Goal: Task Accomplishment & Management: Manage account settings

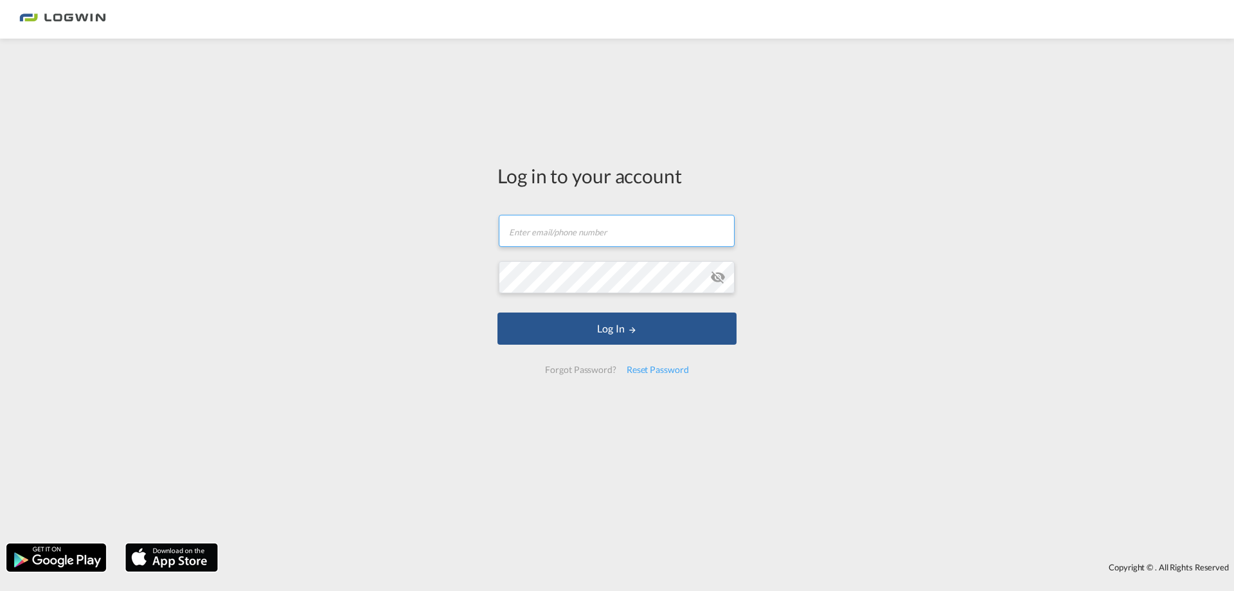
click at [574, 229] on input "text" at bounding box center [617, 231] width 236 height 32
type input "nbitrovic"
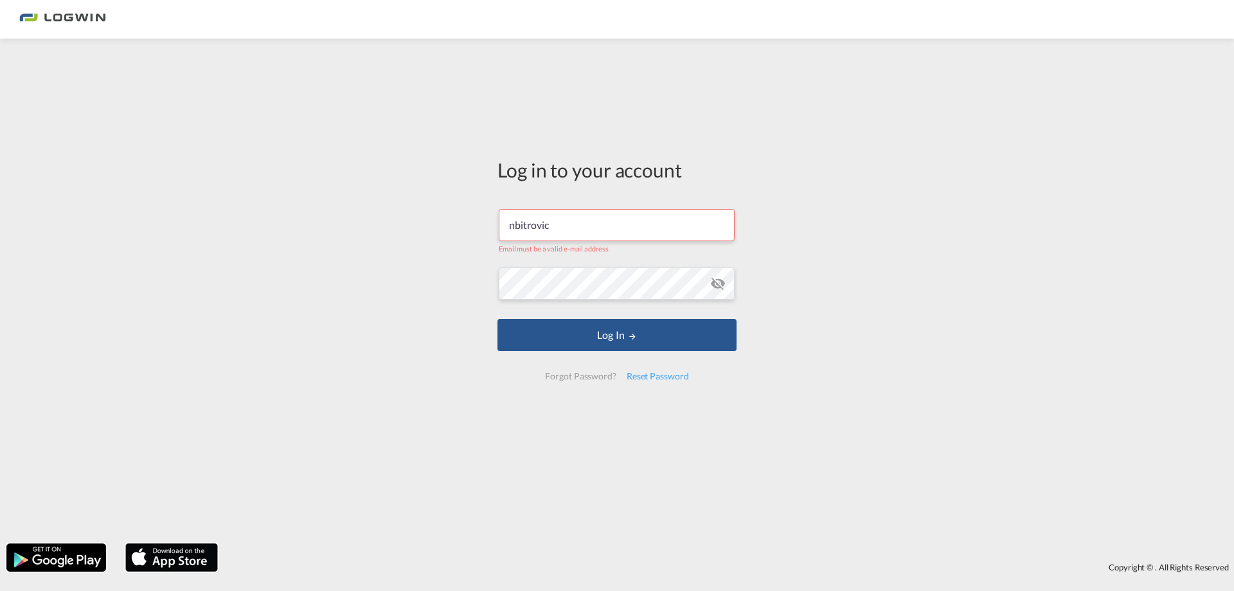
drag, startPoint x: 716, startPoint y: 283, endPoint x: 718, endPoint y: 276, distance: 7.3
click at [717, 281] on md-icon "icon-eye-off" at bounding box center [717, 283] width 15 height 15
click at [497, 319] on button "Log In" at bounding box center [616, 335] width 239 height 32
click at [644, 328] on button "Log In" at bounding box center [616, 335] width 239 height 32
drag, startPoint x: 600, startPoint y: 224, endPoint x: 494, endPoint y: 201, distance: 108.4
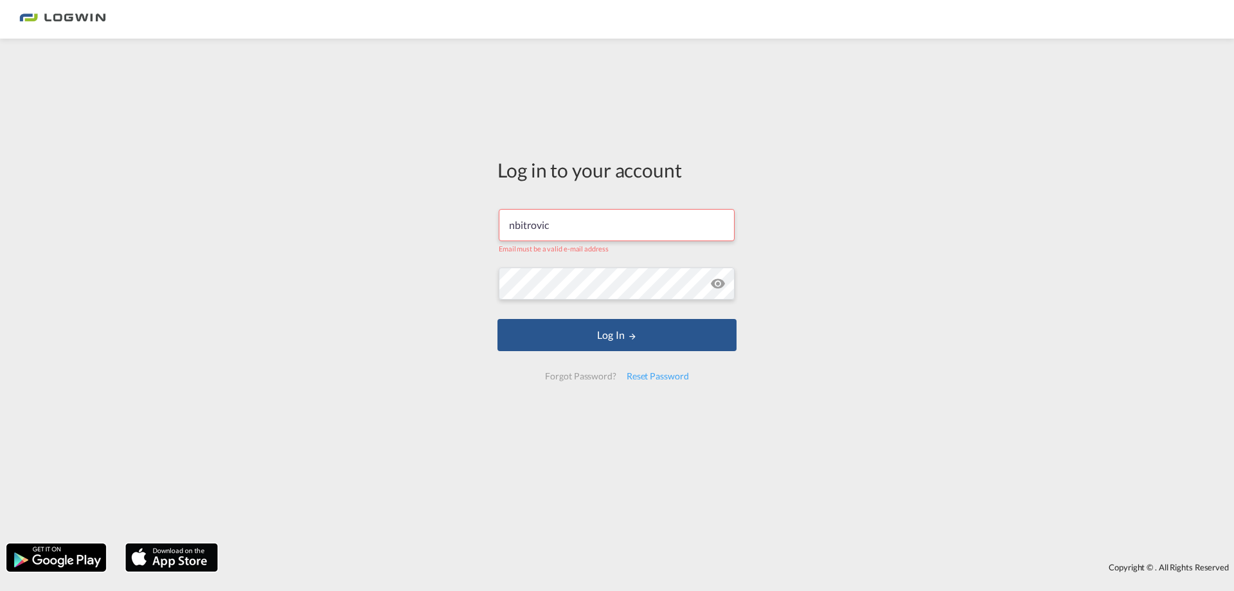
click at [494, 201] on div "Log in to your account nbitrovic Email must be a valid e-mail address Log In Fo…" at bounding box center [617, 274] width 258 height 458
click at [583, 232] on input "[PERSON_NAME]" at bounding box center [617, 225] width 236 height 32
click at [715, 281] on md-icon "icon-eye-off" at bounding box center [717, 283] width 15 height 15
click at [661, 216] on input "[PERSON_NAME]" at bounding box center [617, 225] width 236 height 32
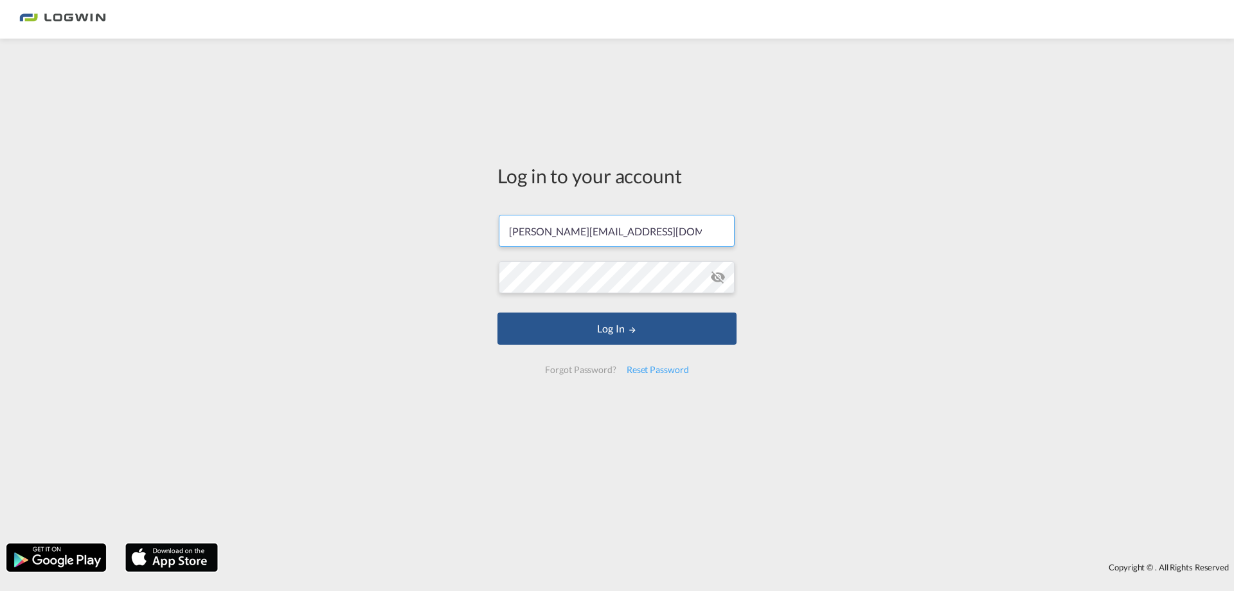
click at [497, 312] on button "Log In" at bounding box center [616, 328] width 239 height 32
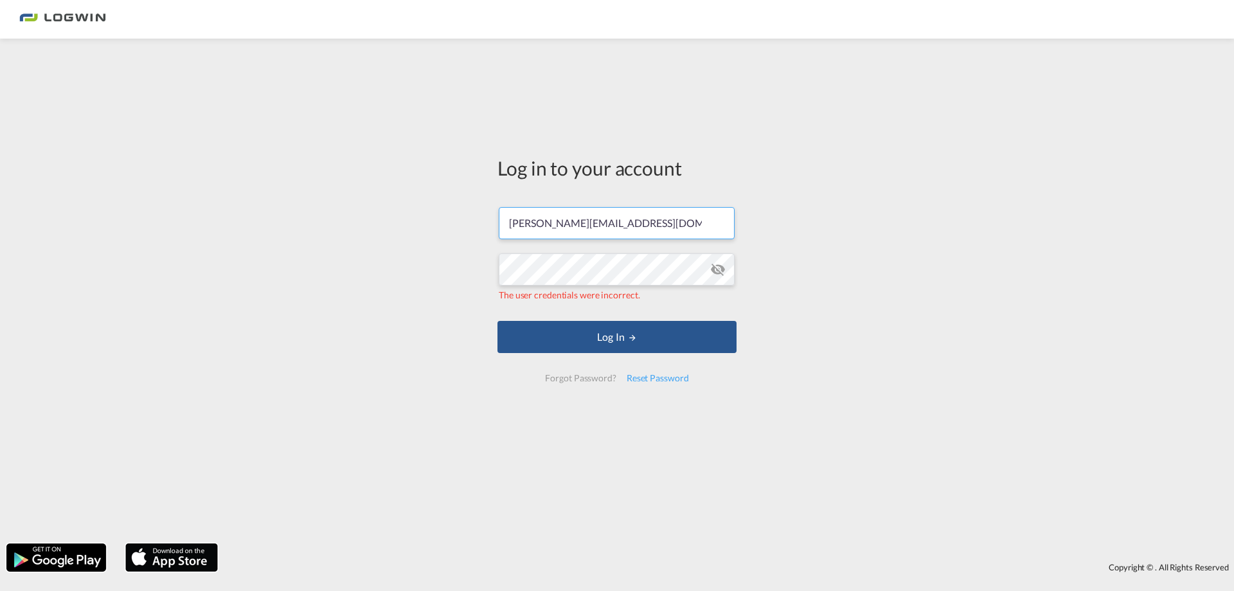
click at [648, 233] on input "[PERSON_NAME][EMAIL_ADDRESS][DOMAIN_NAME]" at bounding box center [617, 223] width 236 height 32
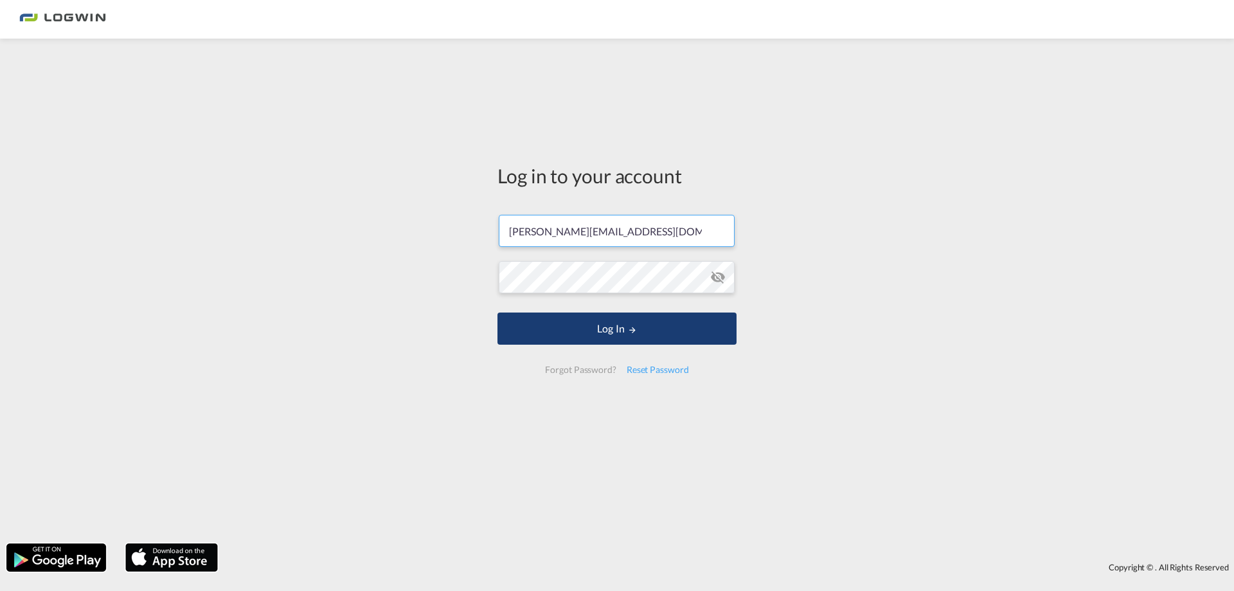
type input "[PERSON_NAME][EMAIL_ADDRESS][DOMAIN_NAME]"
click at [643, 325] on button "Log In" at bounding box center [616, 328] width 239 height 32
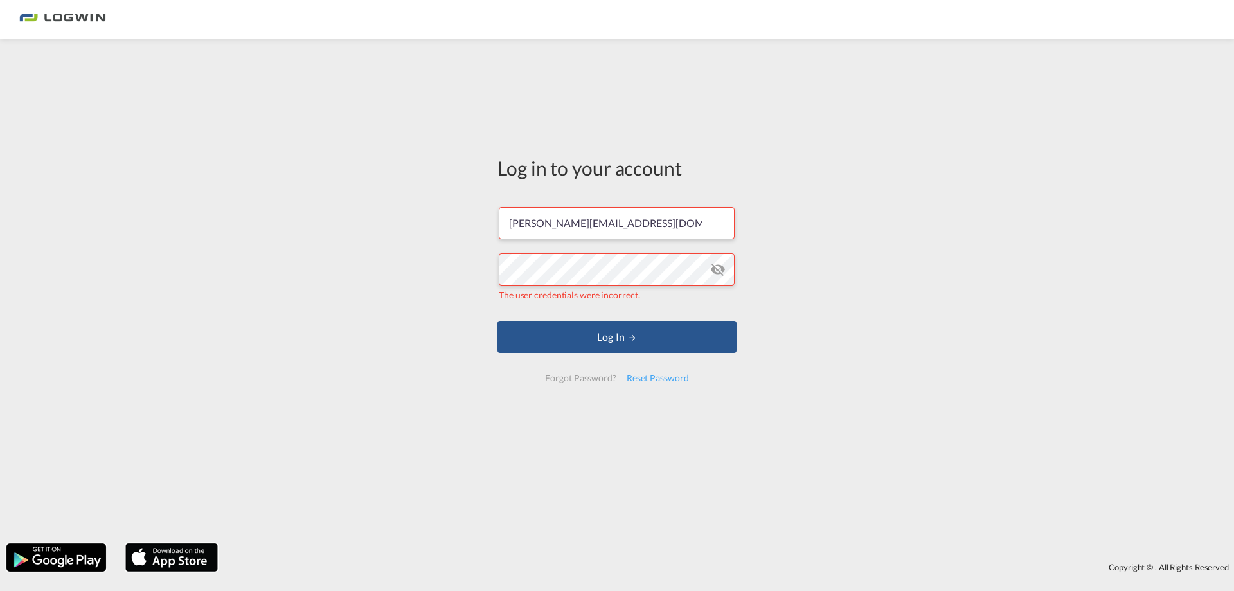
click at [714, 269] on md-icon "icon-eye-off" at bounding box center [717, 269] width 15 height 15
click at [359, 230] on div "Log in to your account [PERSON_NAME][EMAIL_ADDRESS][DOMAIN_NAME] The user crede…" at bounding box center [617, 291] width 1234 height 492
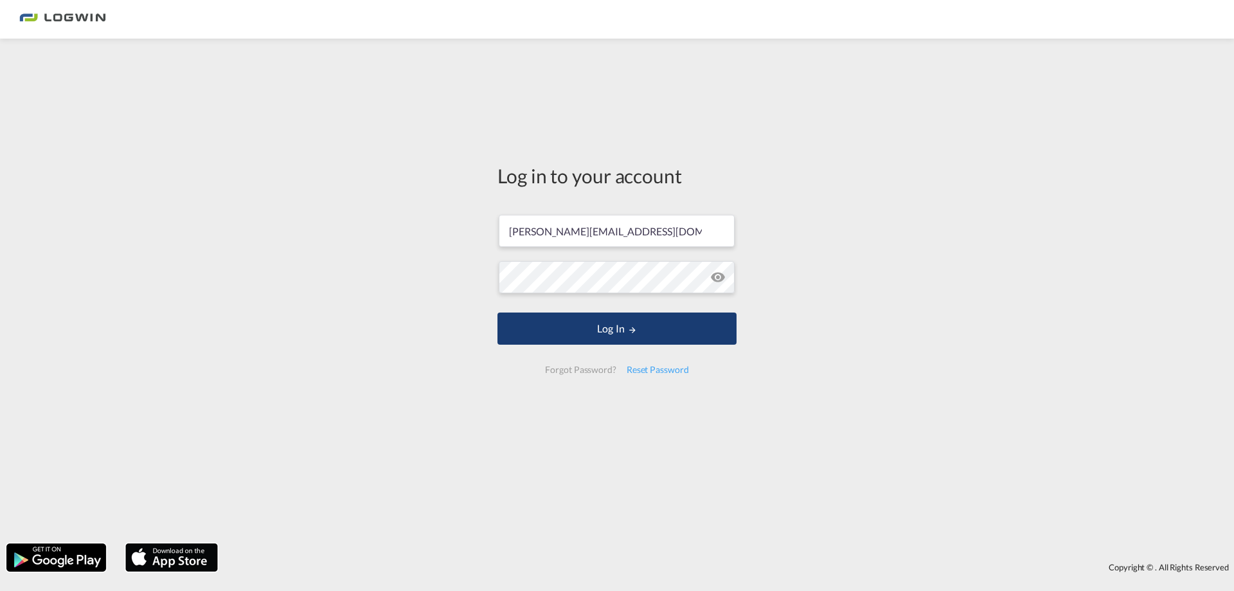
click at [561, 335] on button "Log In" at bounding box center [616, 328] width 239 height 32
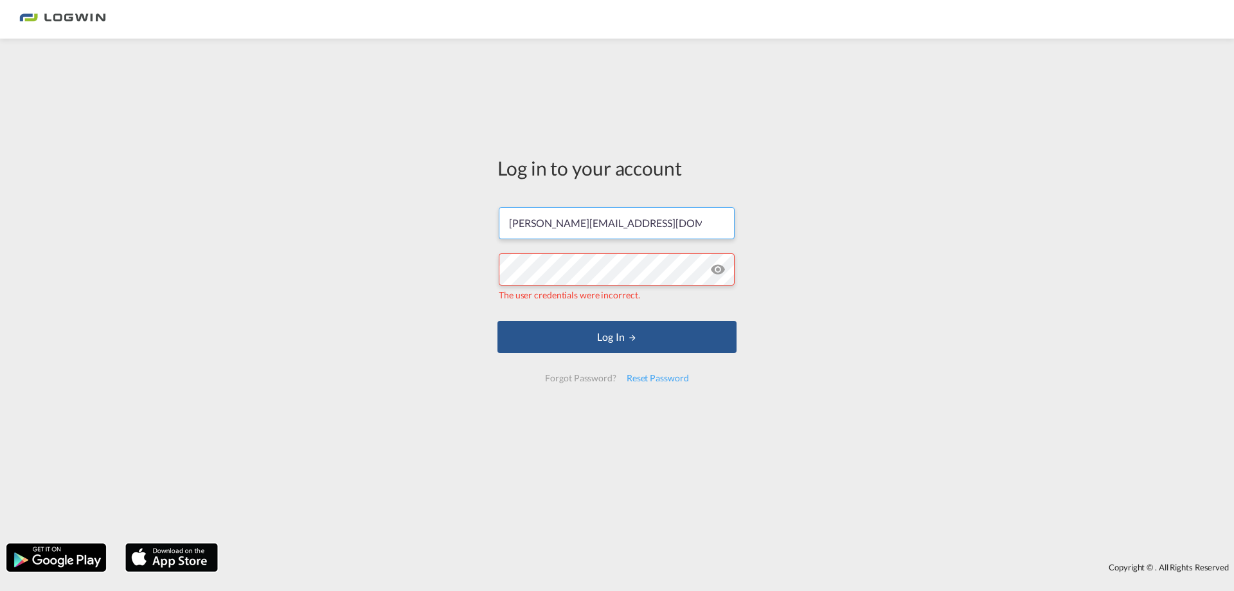
drag, startPoint x: 691, startPoint y: 219, endPoint x: 420, endPoint y: 184, distance: 273.5
click at [410, 186] on div "Log in to your account [PERSON_NAME][EMAIL_ADDRESS][DOMAIN_NAME] The user crede…" at bounding box center [617, 291] width 1234 height 492
drag, startPoint x: 540, startPoint y: 325, endPoint x: 549, endPoint y: 316, distance: 13.2
click at [542, 323] on button "Log In" at bounding box center [616, 337] width 239 height 32
click at [450, 249] on div "Log in to your account [PERSON_NAME][EMAIL_ADDRESS][DOMAIN_NAME] The user crede…" at bounding box center [617, 291] width 1234 height 492
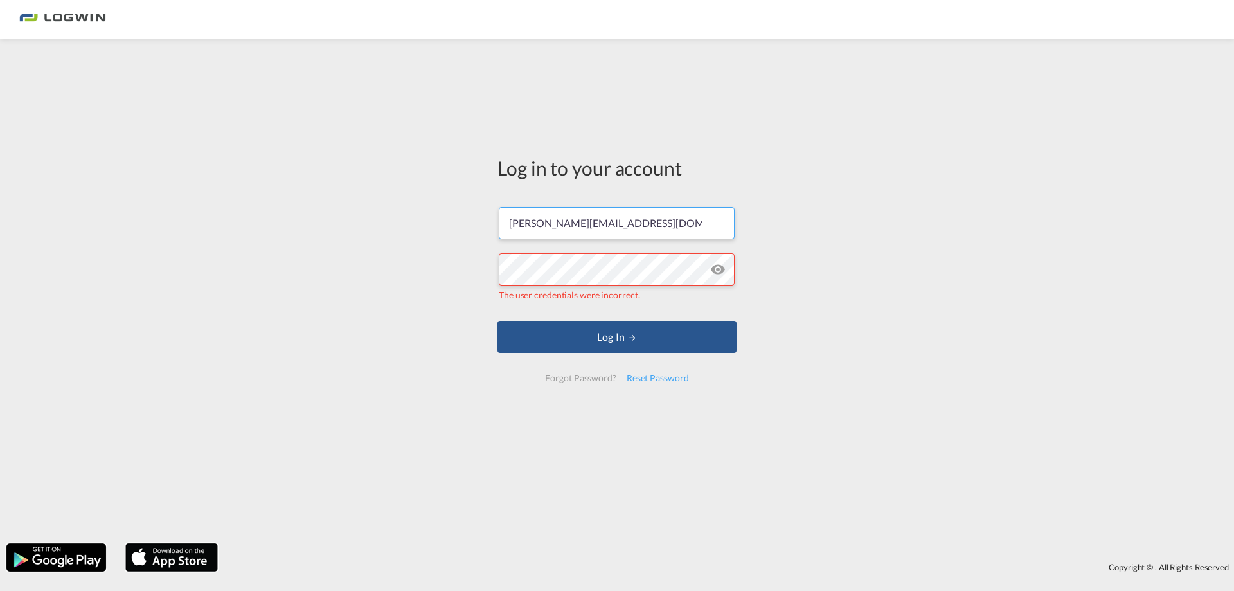
click at [657, 227] on input "[PERSON_NAME][EMAIL_ADDRESS][DOMAIN_NAME]" at bounding box center [617, 223] width 236 height 32
drag, startPoint x: 677, startPoint y: 222, endPoint x: 384, endPoint y: 218, distance: 293.7
click at [384, 218] on div "Log in to your account [PERSON_NAME][EMAIL_ADDRESS][DOMAIN_NAME] The user crede…" at bounding box center [617, 291] width 1234 height 492
